Goal: Information Seeking & Learning: Learn about a topic

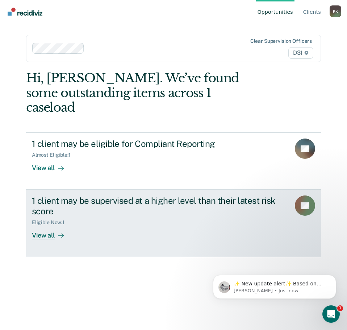
click at [115, 195] on div "1 client may be supervised at a higher level than their latest risk score" at bounding box center [158, 205] width 253 height 21
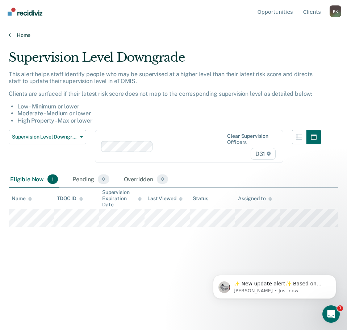
click at [19, 34] on link "Home" at bounding box center [174, 35] width 330 height 7
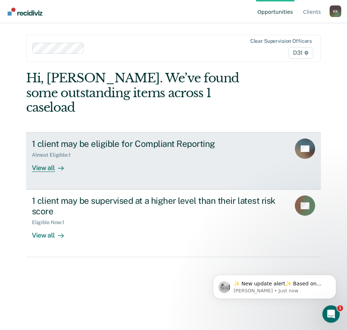
click at [90, 138] on div "1 client may be eligible for Compliant Reporting" at bounding box center [158, 143] width 253 height 11
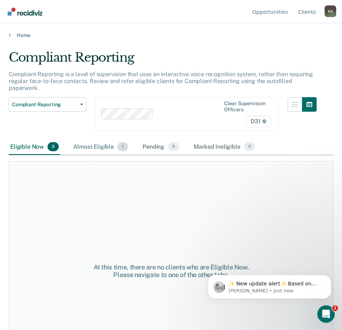
click at [99, 140] on div "Almost Eligible 1" at bounding box center [101, 147] width 58 height 16
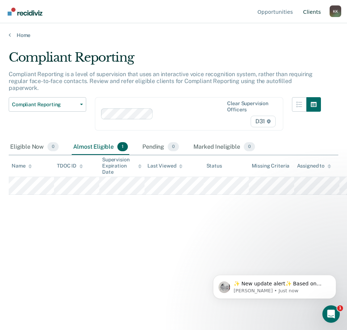
click at [316, 9] on link "Client s" at bounding box center [312, 11] width 21 height 23
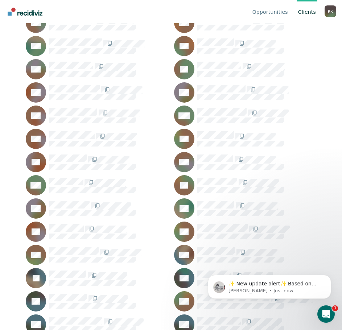
scroll to position [145, 0]
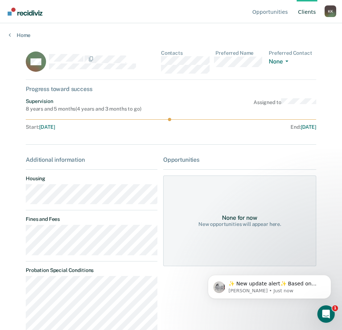
click at [310, 12] on link "Client s" at bounding box center [307, 11] width 21 height 23
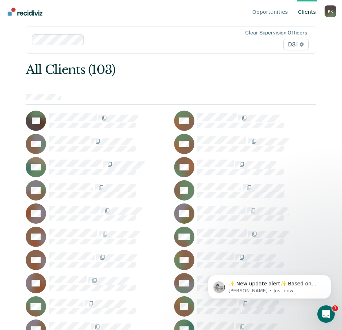
scroll to position [36, 0]
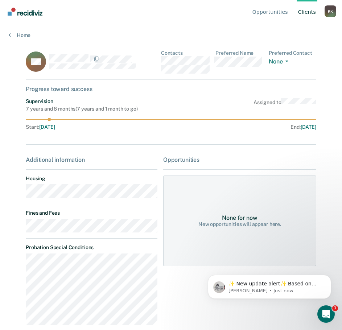
click at [306, 13] on link "Client s" at bounding box center [307, 11] width 21 height 23
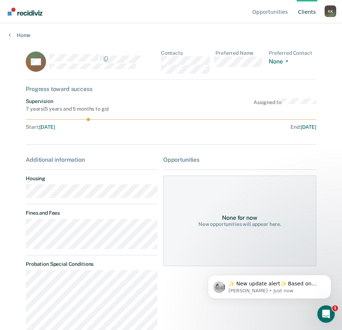
click at [303, 12] on link "Client s" at bounding box center [307, 11] width 21 height 23
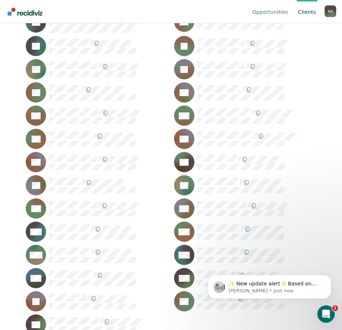
scroll to position [1007, 0]
